Goal: Information Seeking & Learning: Learn about a topic

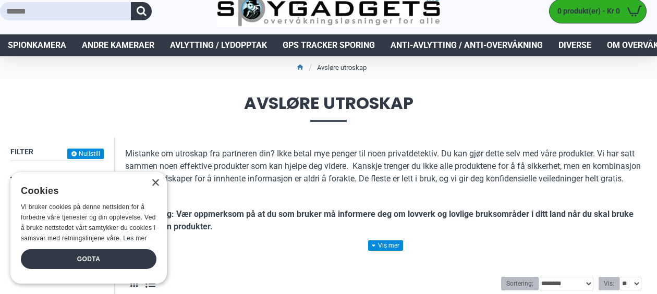
scroll to position [52, 0]
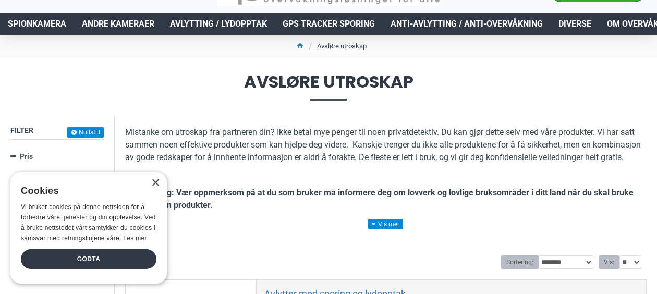
click at [153, 178] on div "× Cookies Vi bruker cookies på denne nettsiden for å forbedre våre tjenester og…" at bounding box center [88, 228] width 157 height 112
click at [158, 182] on div "×" at bounding box center [155, 184] width 8 height 8
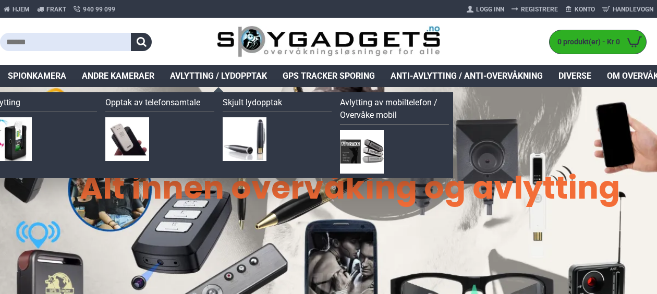
click at [212, 70] on span "Avlytting / Lydopptak" at bounding box center [218, 76] width 97 height 13
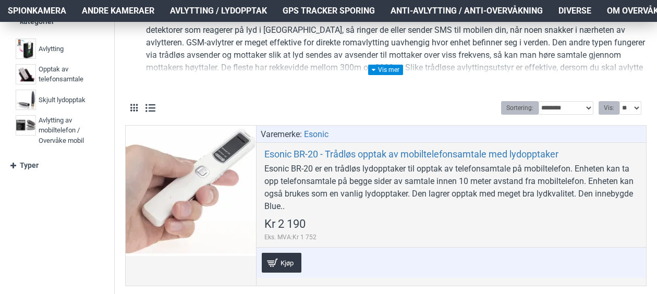
scroll to position [209, 0]
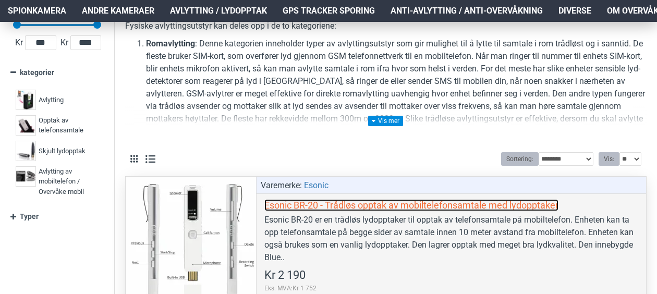
click at [287, 207] on link "Esonic BR-20 - Trådløs opptak av mobiltelefonsamtale med lydopptaker" at bounding box center [412, 205] width 294 height 12
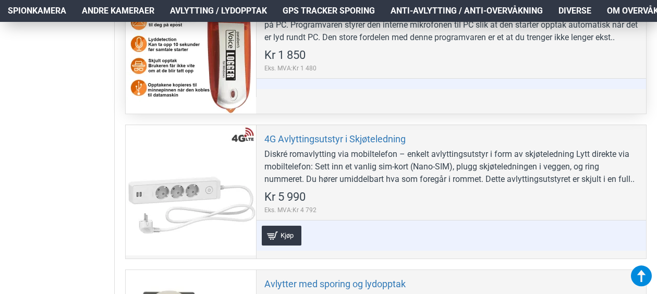
scroll to position [626, 0]
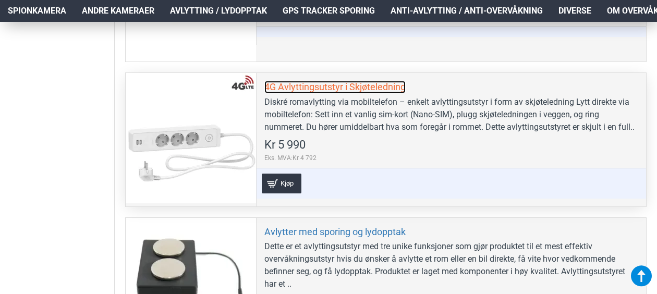
click at [353, 82] on link "4G Avlyttingsutstyr i Skjøteledning" at bounding box center [335, 87] width 141 height 12
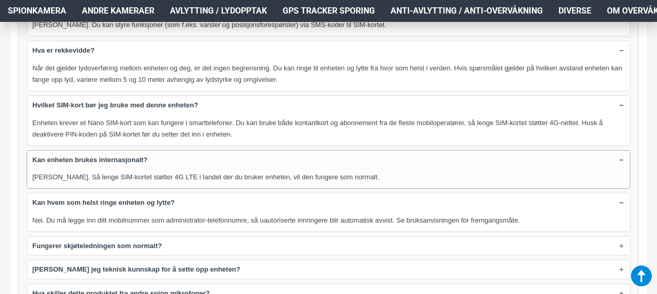
scroll to position [1096, 0]
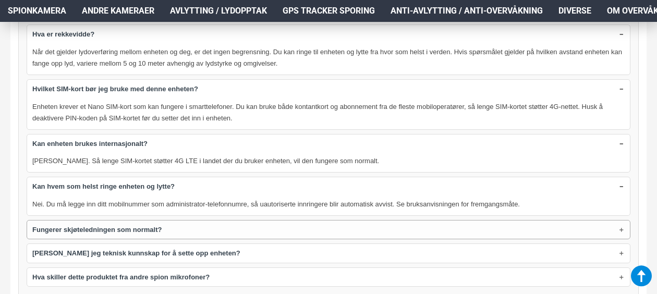
click at [134, 225] on strong "Fungerer skjøteledningen som normalt?" at bounding box center [96, 230] width 129 height 10
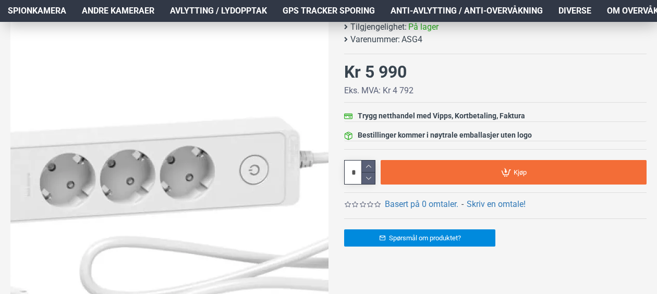
scroll to position [157, 0]
